Goal: Task Accomplishment & Management: Use online tool/utility

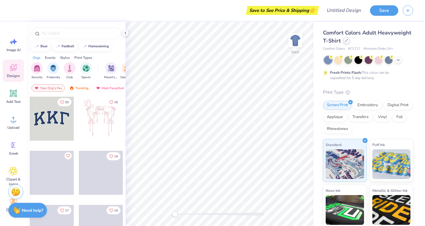
click at [346, 42] on div at bounding box center [346, 40] width 7 height 7
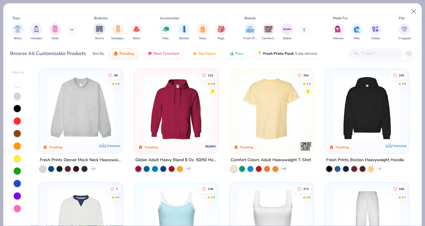
click at [383, 167] on div "Fresh Prints Boston Heavyweight Hoodie + 9" at bounding box center [367, 163] width 85 height 15
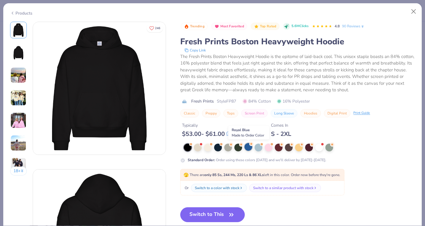
click at [250, 147] on div at bounding box center [249, 147] width 8 height 8
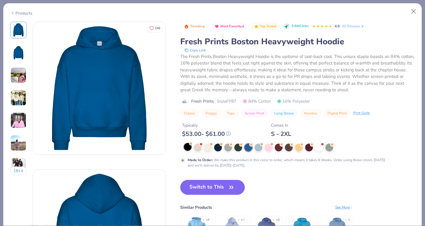
click at [186, 148] on div at bounding box center [188, 147] width 8 height 8
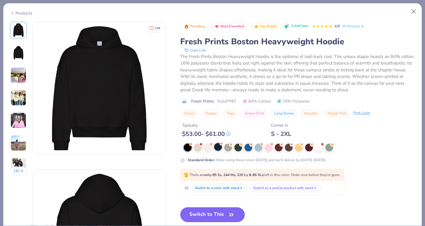
click at [216, 148] on div at bounding box center [218, 147] width 8 height 8
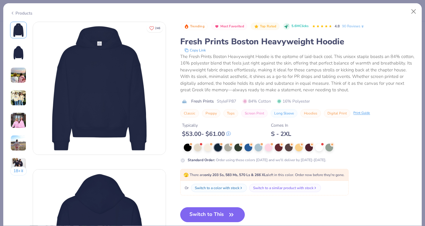
click at [225, 214] on button "Switch to This" at bounding box center [212, 214] width 65 height 15
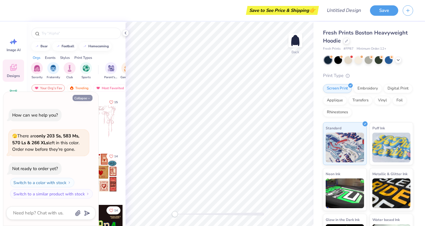
click at [87, 99] on icon "button" at bounding box center [89, 99] width 4 height 4
type textarea "x"
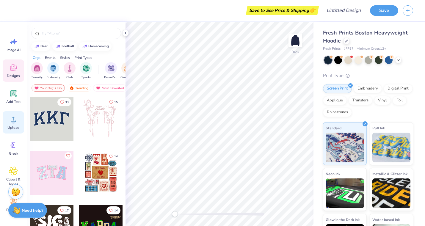
click at [12, 123] on circle at bounding box center [13, 122] width 4 height 4
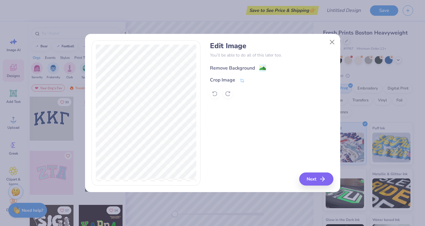
click at [237, 68] on div "Remove Background" at bounding box center [232, 68] width 45 height 7
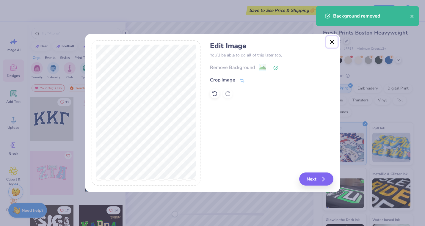
click at [333, 42] on button "Close" at bounding box center [331, 41] width 11 height 11
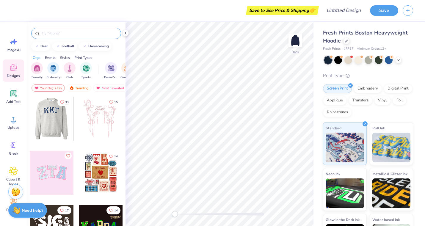
click at [74, 33] on input "text" at bounding box center [79, 33] width 76 height 6
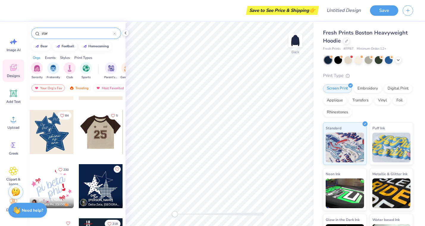
scroll to position [42, 0]
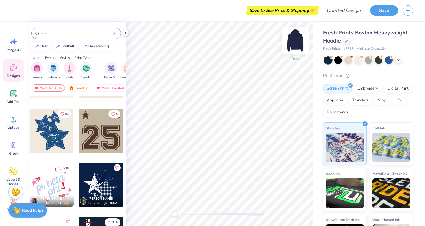
type input "star"
click at [300, 46] on img at bounding box center [296, 41] width 24 height 24
click at [53, 130] on div at bounding box center [52, 131] width 44 height 44
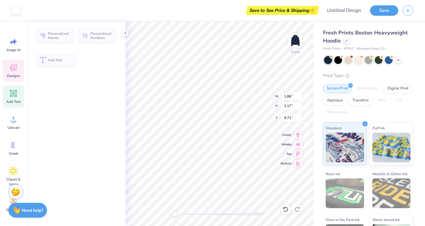
type input "1.86"
type input "1.17"
type input "9.71"
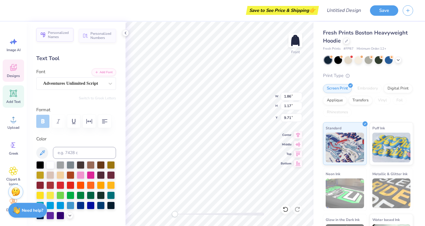
type textarea "S"
type input "2.37"
type input "1.03"
type input "10.96"
type textarea "D"
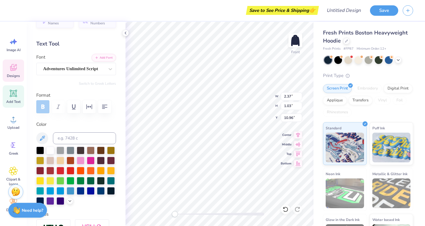
scroll to position [15, 0]
type textarea "Panthers"
click at [42, 181] on div at bounding box center [40, 180] width 8 height 8
type input "7.17"
type input "7.26"
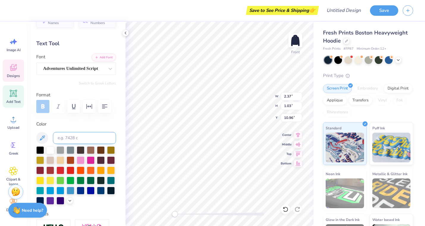
type input "7.12"
type input "4.36"
type input "1.10"
type input "10.95"
type textarea "1"
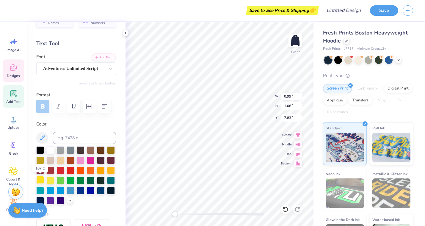
click at [40, 179] on div at bounding box center [40, 180] width 8 height 8
type textarea "25"
type input "1.00"
type input "1.07"
type input "7.63"
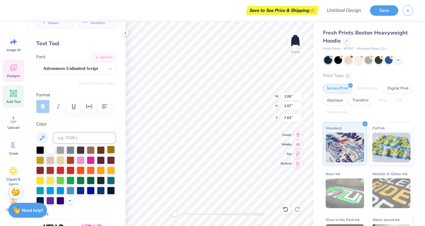
type textarea "1"
type textarea "20"
click at [38, 180] on div at bounding box center [40, 180] width 8 height 8
type input "10.78"
type input "10.51"
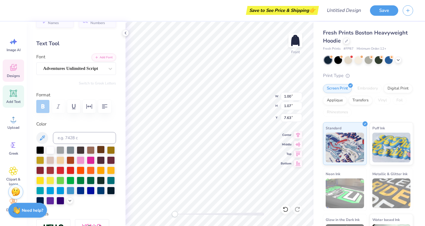
type input "9.78"
type input "2.68"
type input "0.79"
type input "16.61"
type textarea "o"
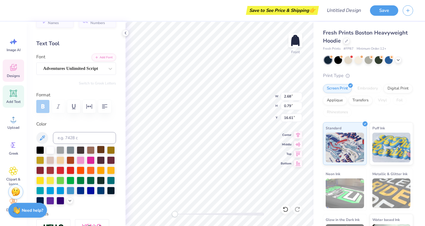
type input "4.58"
type input "1.74"
type input "13.76"
type textarea "s"
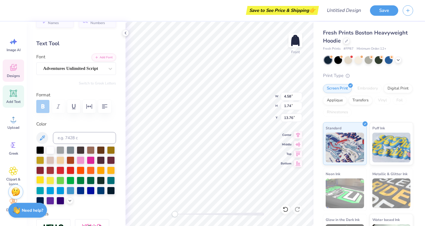
click at [43, 179] on div at bounding box center [40, 180] width 8 height 8
type textarea "Club"
type input "2.01"
type input "1.05"
type input "15.29"
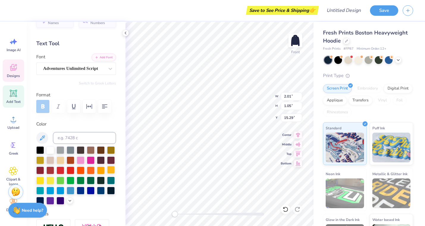
type textarea "a"
click at [41, 179] on div at bounding box center [40, 180] width 8 height 8
type textarea "Field Hockey"
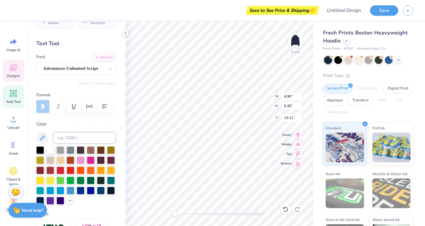
type textarea "Field"
type input "4.40"
type input "1.89"
type input "16.86"
type input "10.78"
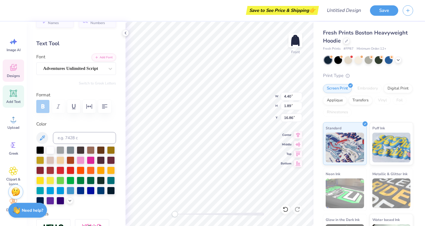
type input "10.51"
type input "9.78"
type textarea "F"
type textarea "Hockey"
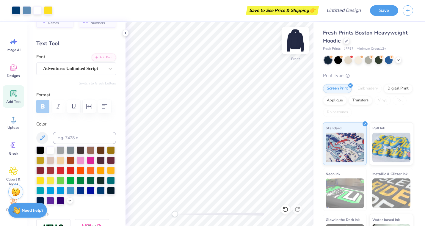
click at [300, 45] on img at bounding box center [296, 41] width 24 height 24
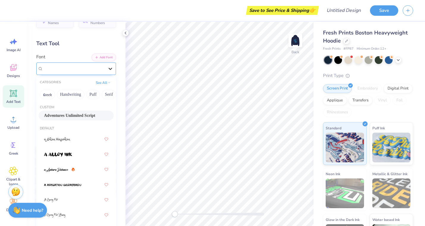
click at [112, 67] on icon at bounding box center [110, 69] width 6 height 6
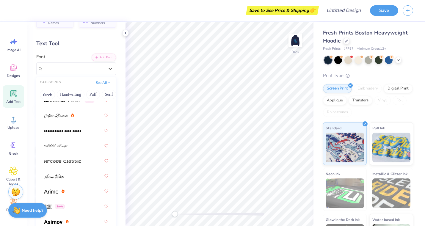
scroll to position [222, 0]
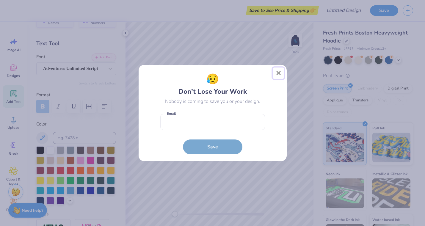
click at [279, 70] on button "Close" at bounding box center [278, 73] width 11 height 11
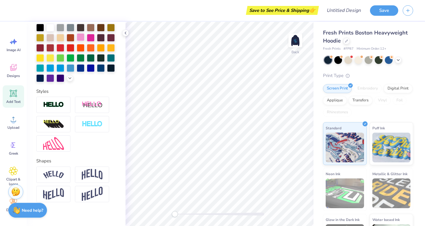
scroll to position [0, 0]
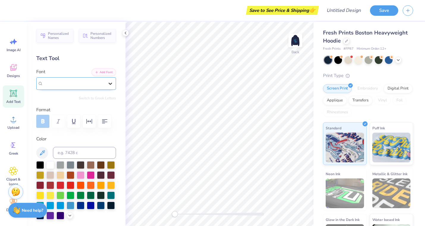
click at [110, 84] on icon at bounding box center [111, 84] width 4 height 2
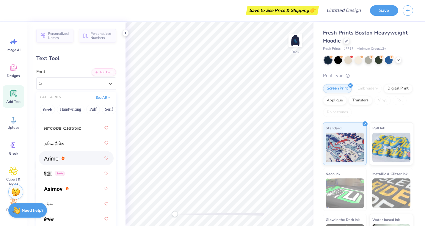
scroll to position [277, 0]
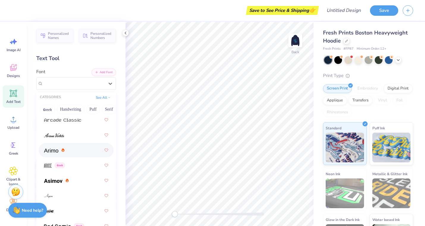
click at [86, 152] on div at bounding box center [76, 150] width 64 height 11
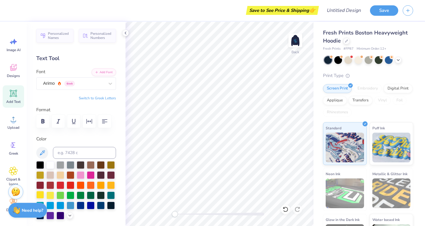
click at [42, 193] on div at bounding box center [40, 195] width 8 height 8
click at [14, 94] on icon at bounding box center [14, 94] width 6 height 6
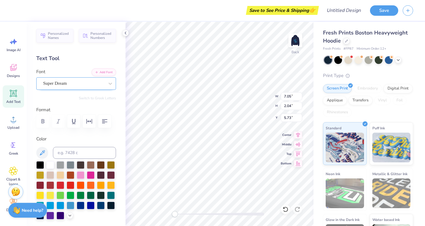
type textarea "T"
type textarea "[GEOGRAPHIC_DATA]"
click at [83, 84] on div "Super Dream" at bounding box center [74, 83] width 62 height 9
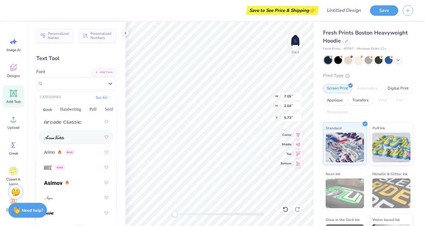
scroll to position [278, 0]
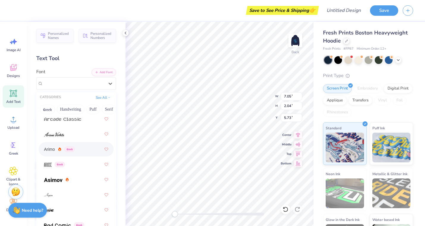
click at [88, 151] on div "Arimo Greek" at bounding box center [76, 149] width 64 height 11
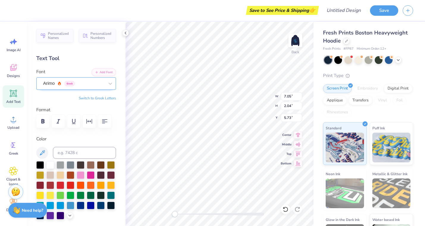
click at [84, 81] on div "Arimo Greek" at bounding box center [74, 83] width 62 height 9
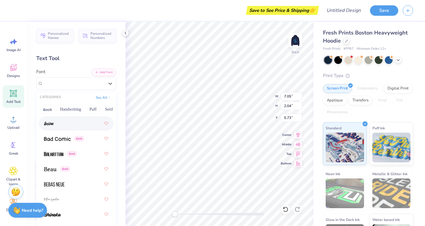
scroll to position [366, 0]
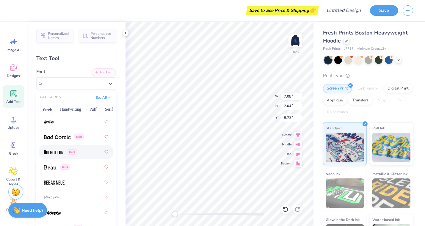
click at [77, 151] on div "Greek" at bounding box center [60, 152] width 33 height 6
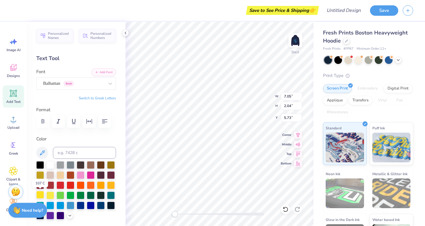
click at [43, 194] on div at bounding box center [40, 195] width 8 height 8
click at [53, 165] on div at bounding box center [50, 165] width 8 height 8
click at [14, 99] on div "Add Text" at bounding box center [13, 96] width 21 height 22
type textarea "T"
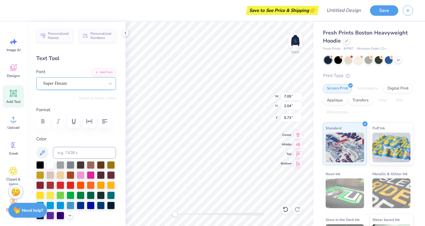
type textarea "FieldHockey"
click at [79, 83] on div "Super Dream" at bounding box center [74, 83] width 62 height 9
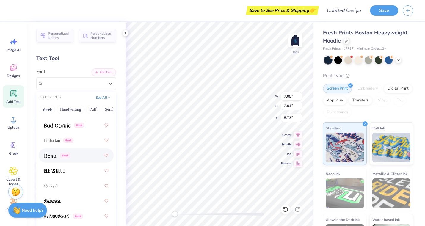
scroll to position [379, 0]
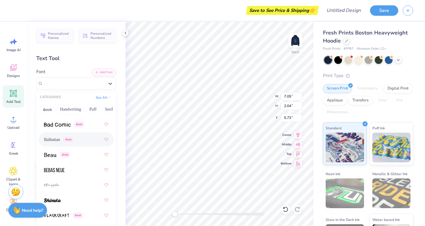
click at [88, 138] on div "Balhattan Greek" at bounding box center [76, 139] width 64 height 11
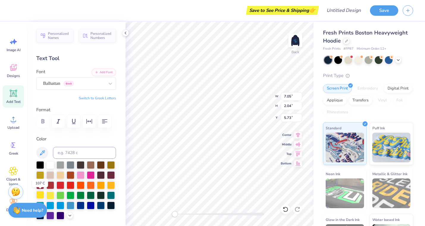
click at [43, 195] on div at bounding box center [40, 195] width 8 height 8
type input "4.94"
type input "0.99"
type input "3.62"
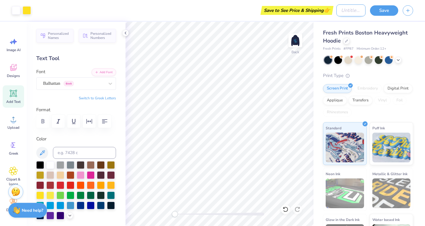
click at [354, 12] on input "Design Title" at bounding box center [350, 10] width 29 height 12
type input "Club field hcokey sweatshirt"
click at [390, 7] on button "Save" at bounding box center [384, 9] width 28 height 10
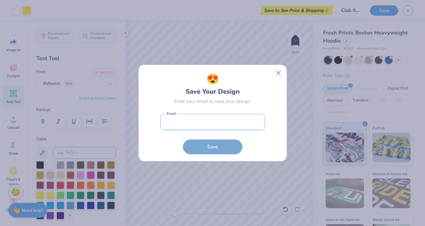
click at [237, 123] on input "email" at bounding box center [212, 122] width 105 height 16
type input "[EMAIL_ADDRESS][DOMAIN_NAME]"
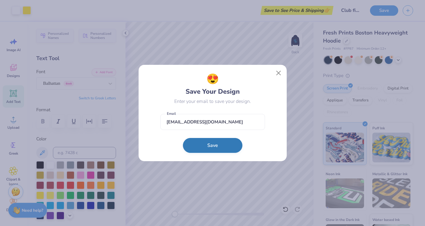
click at [218, 151] on button "Save" at bounding box center [213, 145] width 60 height 15
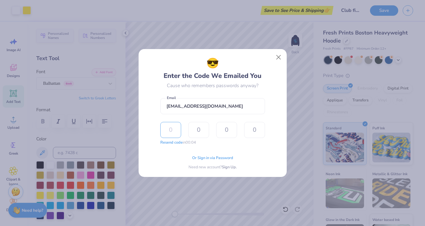
type input "7"
type input "3"
type input "5"
type input "6"
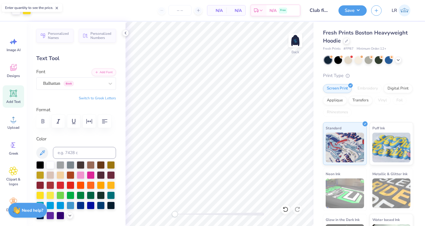
type input "12"
type input "– –"
type input "12"
type input "$88.81"
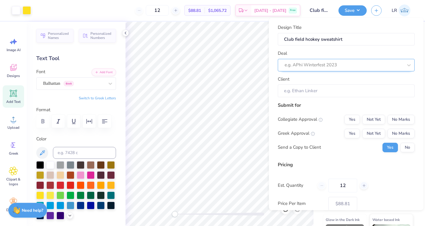
click at [360, 62] on div at bounding box center [344, 65] width 118 height 8
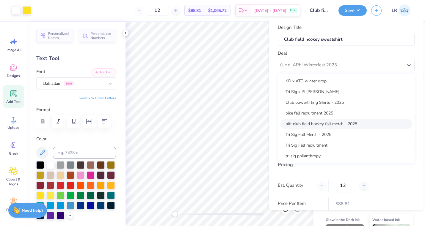
click at [360, 123] on div "pitt club field hockey fall merch - 2025" at bounding box center [346, 124] width 132 height 10
type input "[PERSON_NAME]"
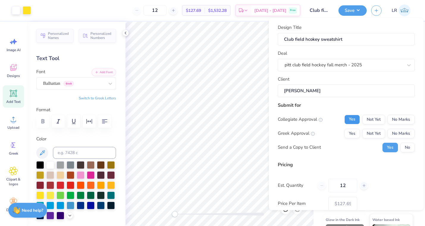
click at [357, 120] on button "Yes" at bounding box center [352, 120] width 15 height 10
click at [394, 132] on button "No Marks" at bounding box center [401, 134] width 27 height 10
type input "$107.68"
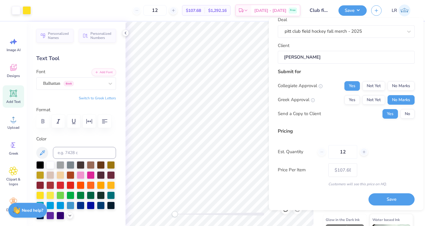
scroll to position [35, 0]
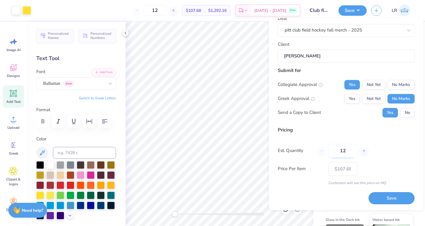
click at [349, 152] on input "12" at bounding box center [342, 151] width 29 height 14
type input "1"
type input "0"
type input "024"
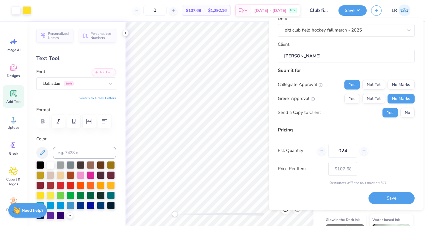
type input "– –"
type input "24"
type input "$83.13"
type input "024"
click at [384, 196] on button "Save" at bounding box center [392, 198] width 46 height 12
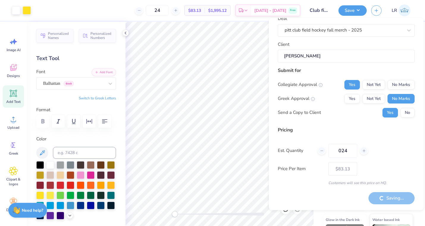
type input "– –"
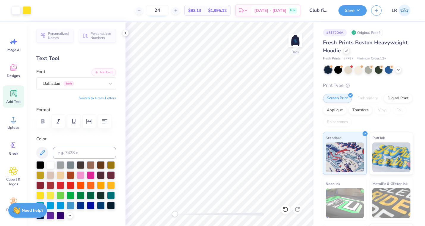
click at [169, 11] on input "24" at bounding box center [157, 10] width 23 height 11
type input "2"
type input "4"
